Goal: Task Accomplishment & Management: Manage account settings

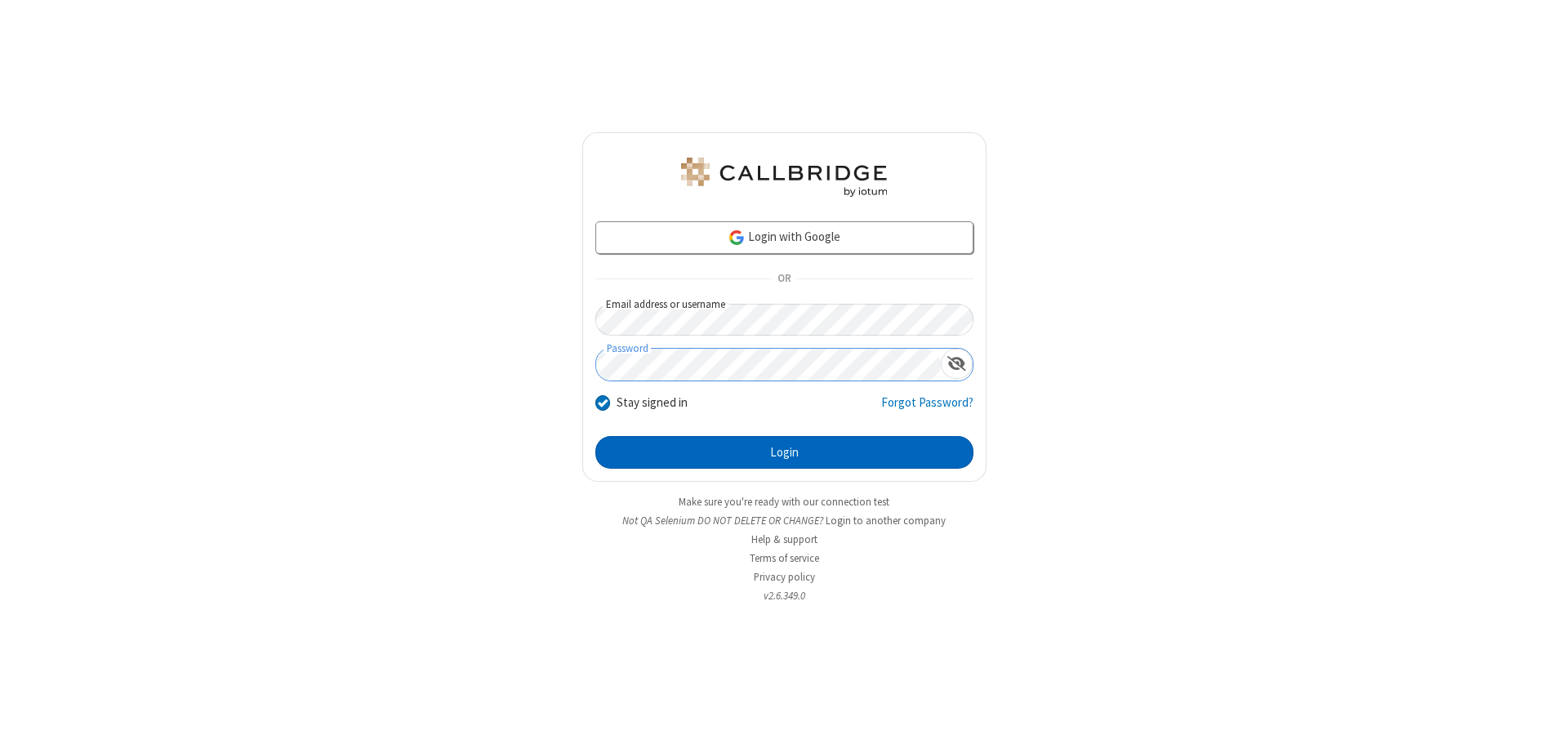
click at [784, 452] on button "Login" at bounding box center [784, 452] width 378 height 32
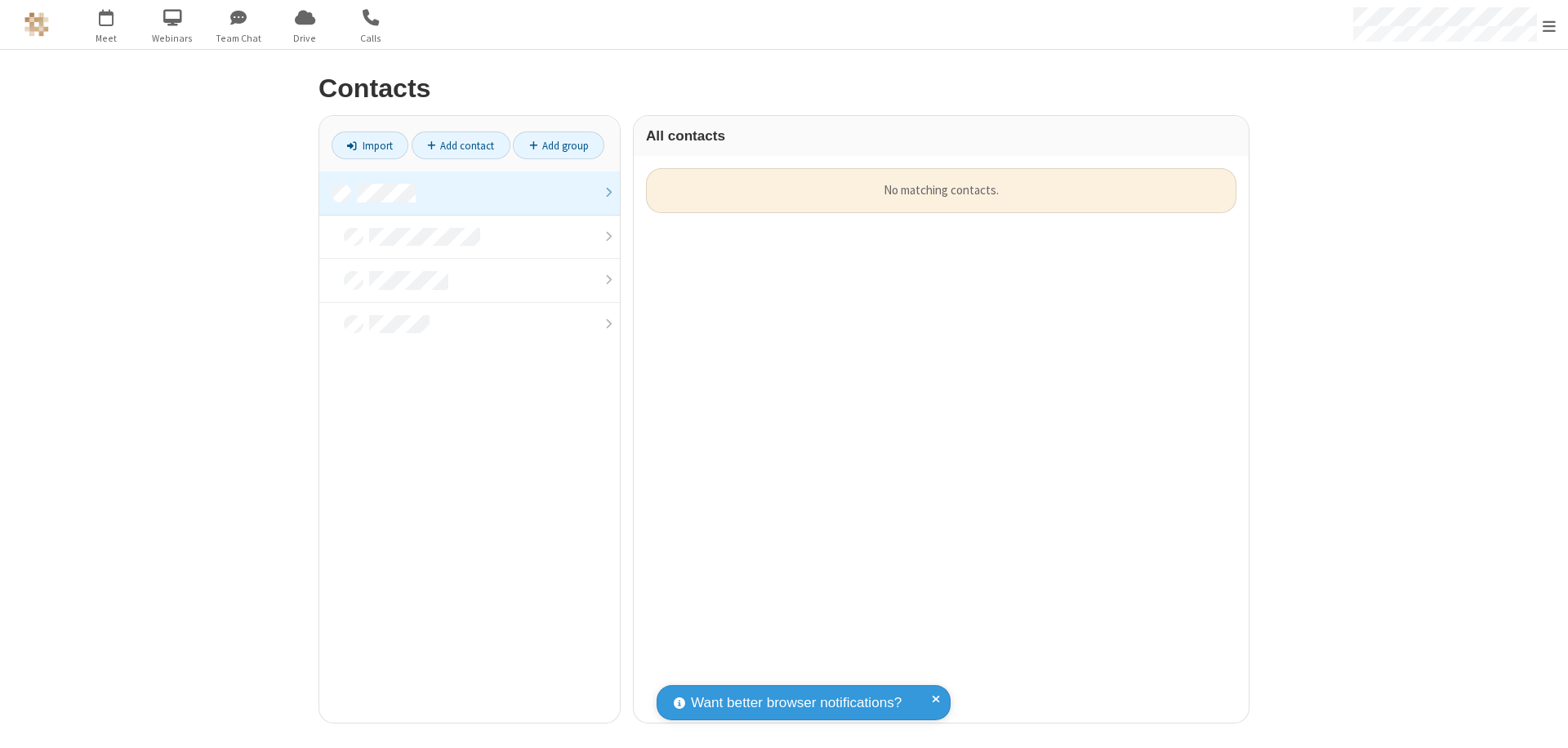
scroll to position [13, 13]
click at [470, 193] on link at bounding box center [469, 194] width 301 height 44
click at [460, 146] on link "Add contact" at bounding box center [461, 146] width 99 height 28
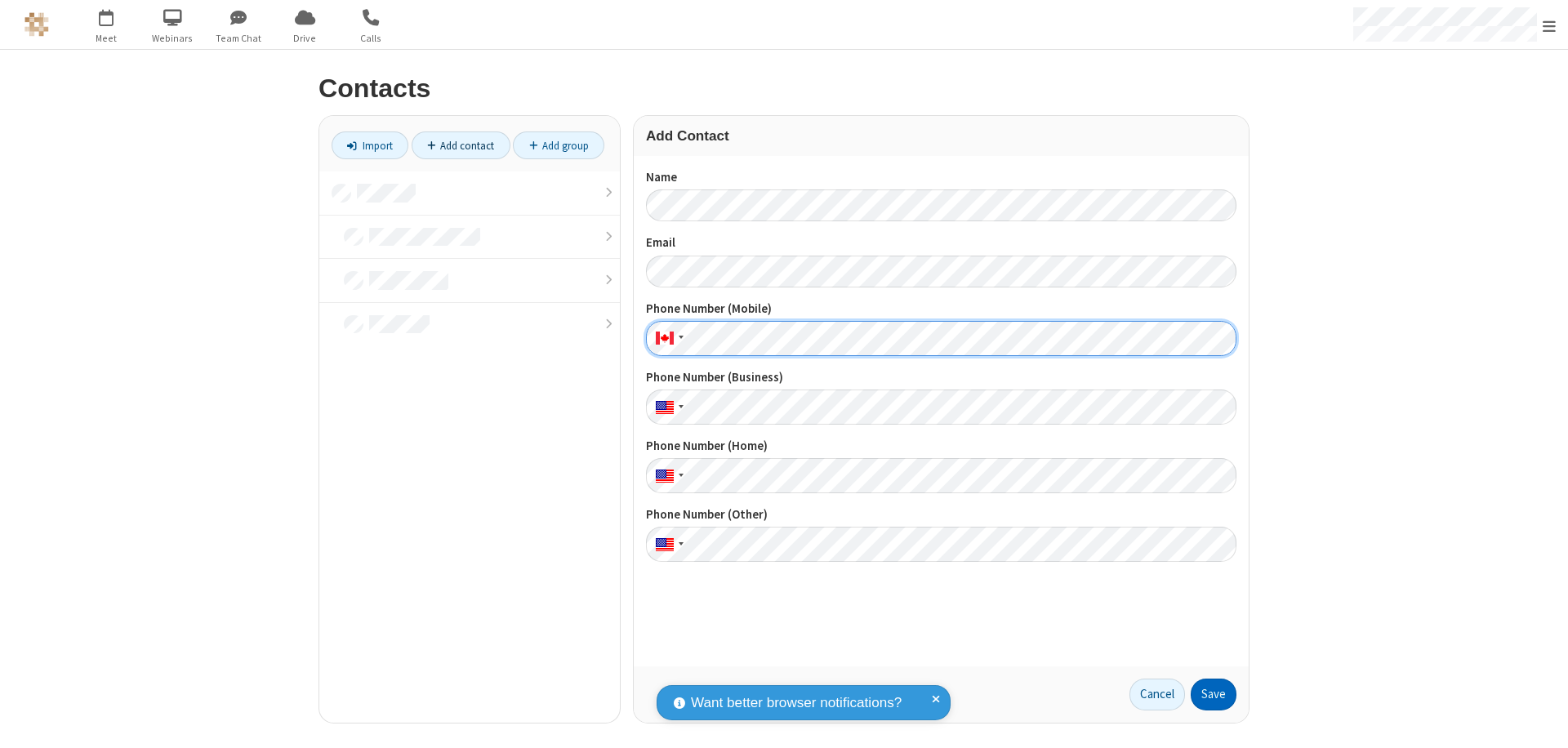
click at [1214, 695] on button "Save" at bounding box center [1213, 695] width 46 height 32
